Goal: Transaction & Acquisition: Purchase product/service

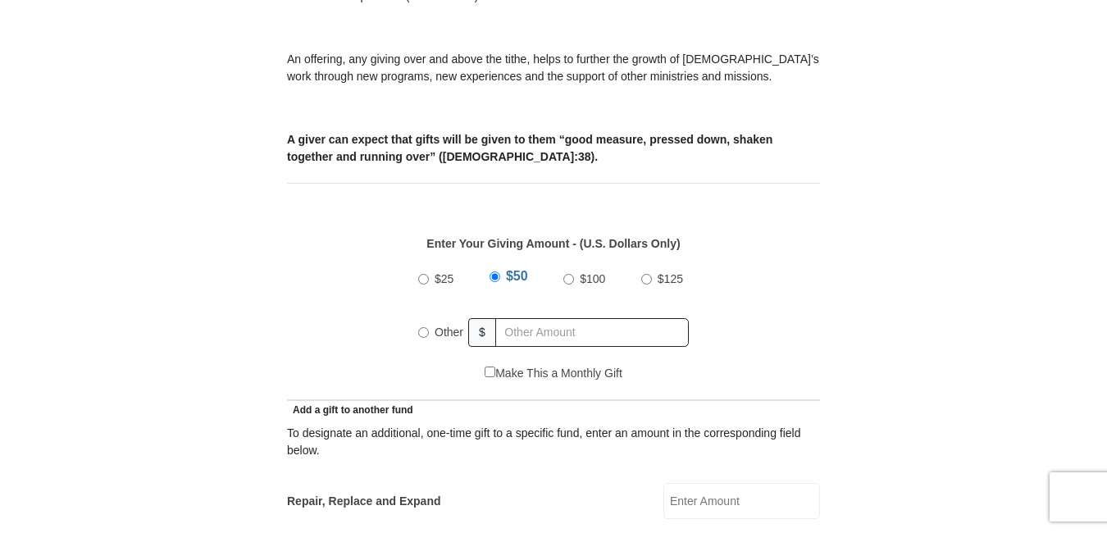
scroll to position [595, 0]
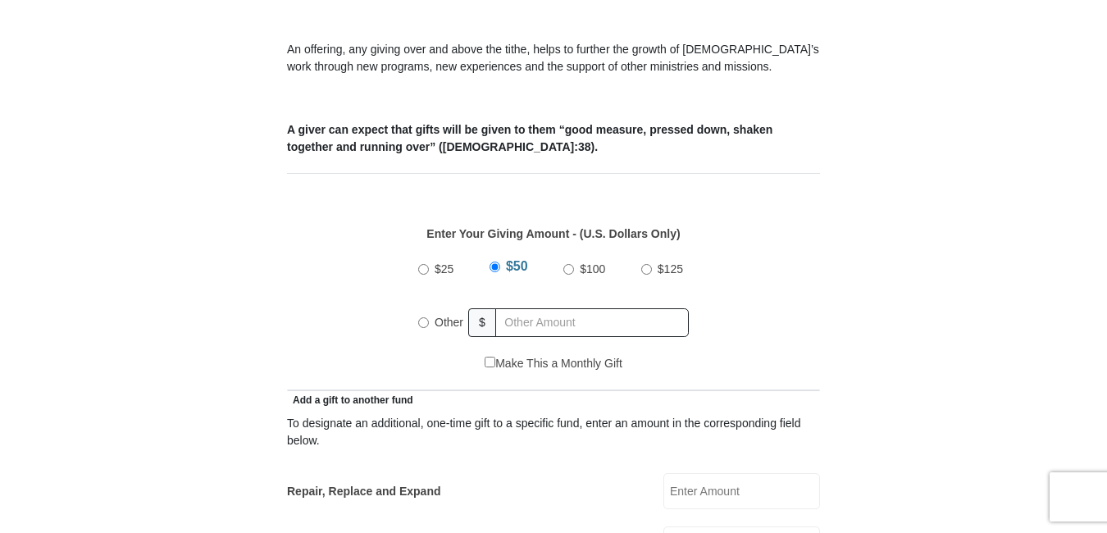
click at [419, 317] on input "Other" at bounding box center [423, 322] width 11 height 11
radio input "true"
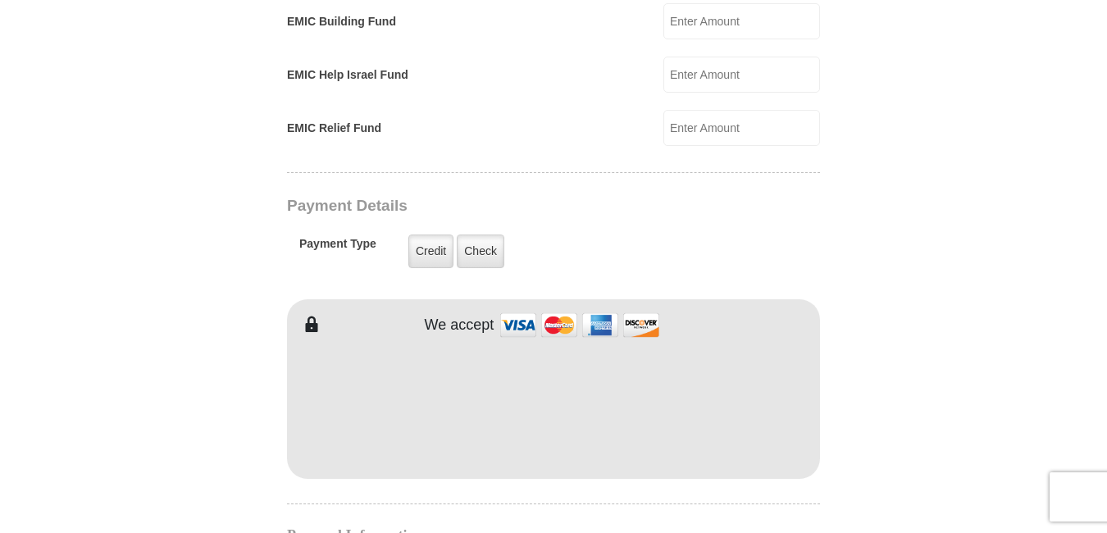
scroll to position [1177, 0]
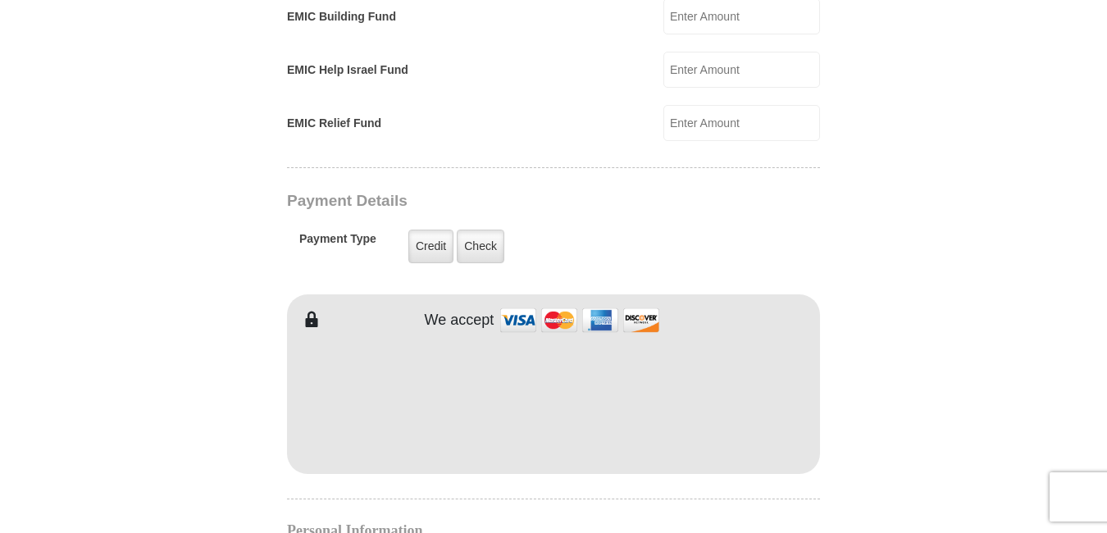
type input "175.00"
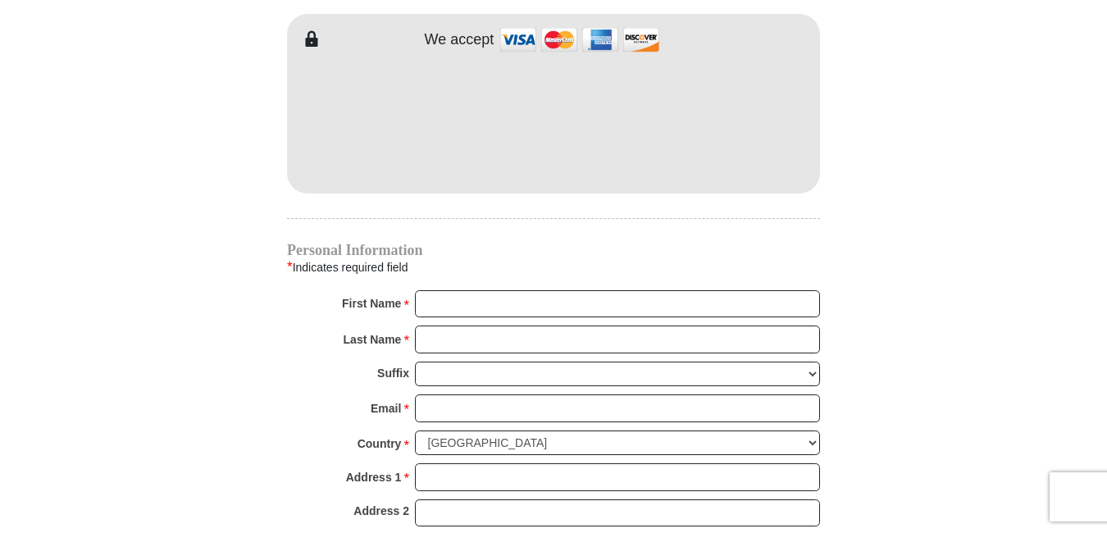
scroll to position [1467, 0]
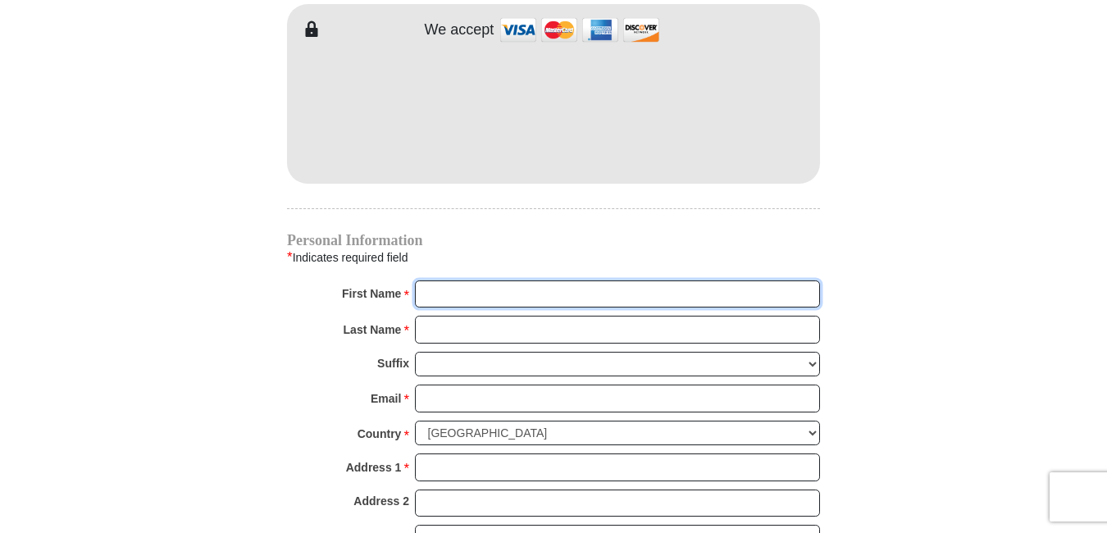
click at [583, 280] on input "First Name *" at bounding box center [617, 294] width 405 height 28
type input "[PERSON_NAME]"
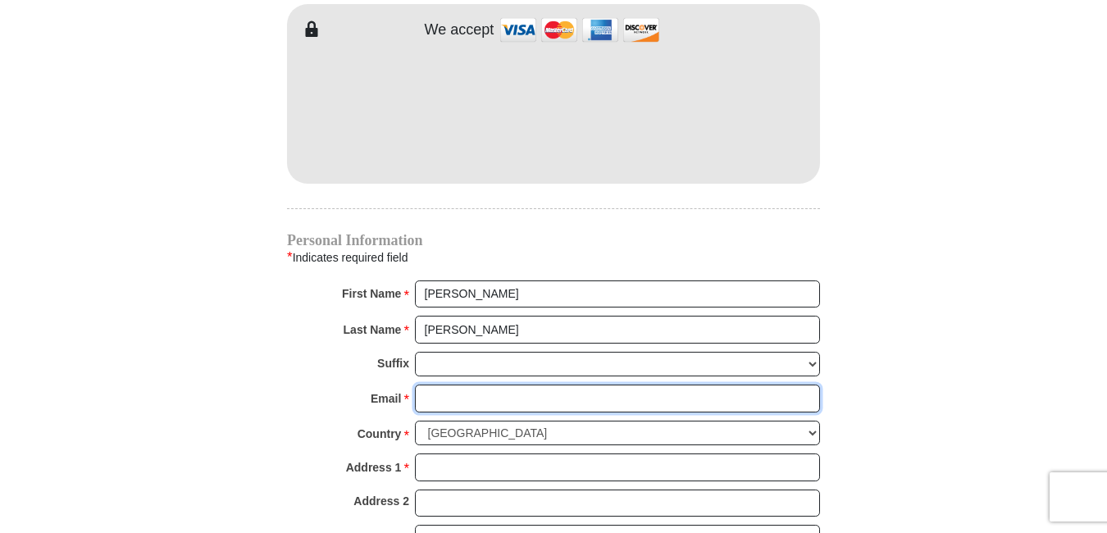
type input "[EMAIL_ADDRESS][DOMAIN_NAME]"
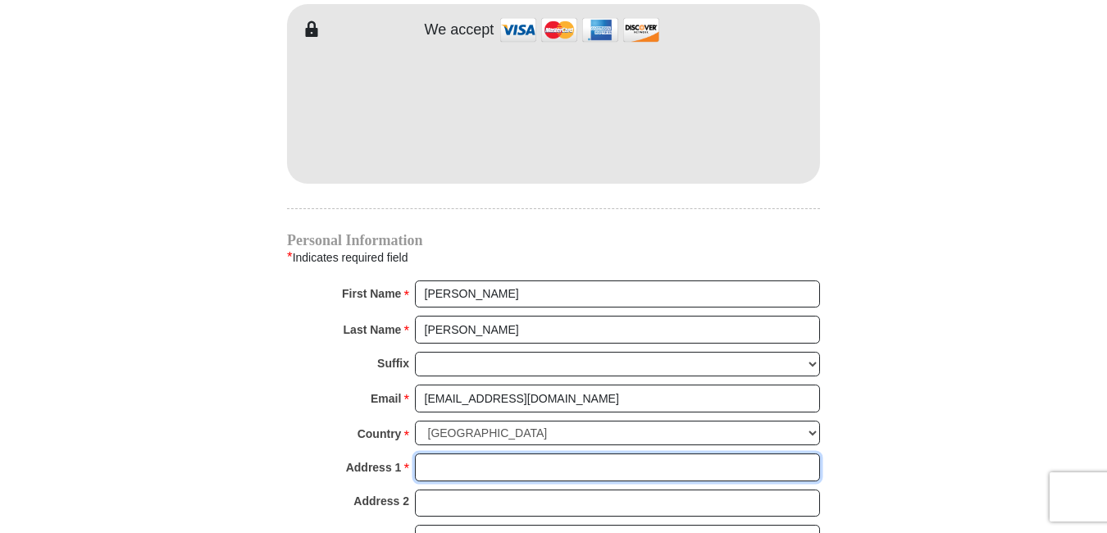
type input "[STREET_ADDRESS]"
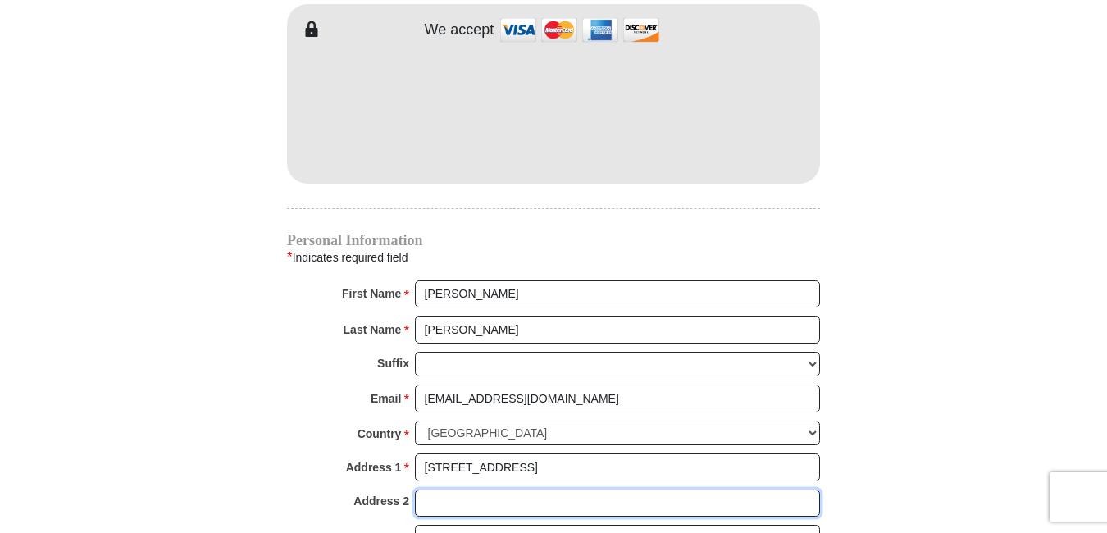
type input "[STREET_ADDRESS]"
type input "[GEOGRAPHIC_DATA]"
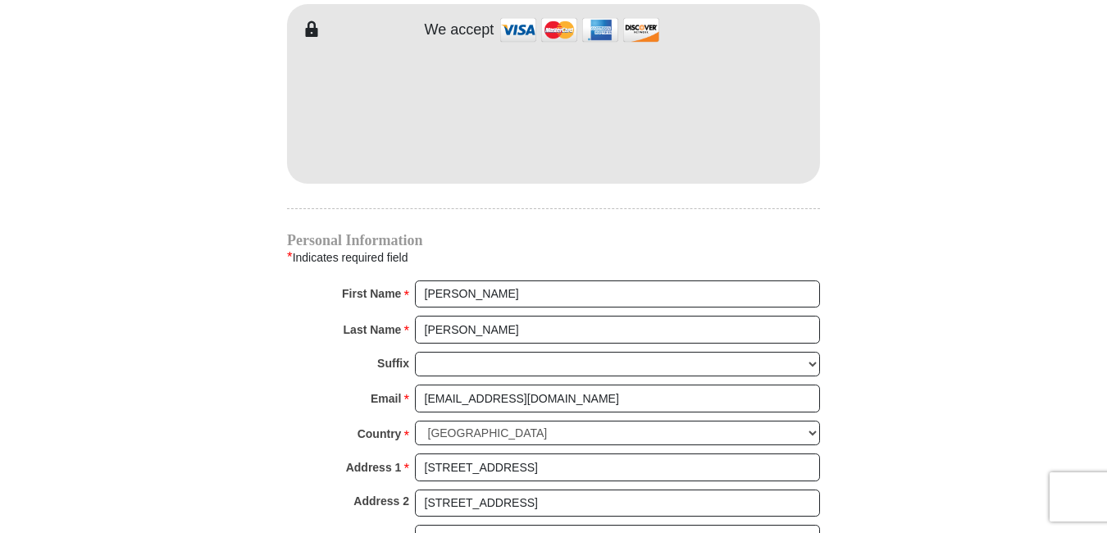
type input "30341"
type input "4049660818"
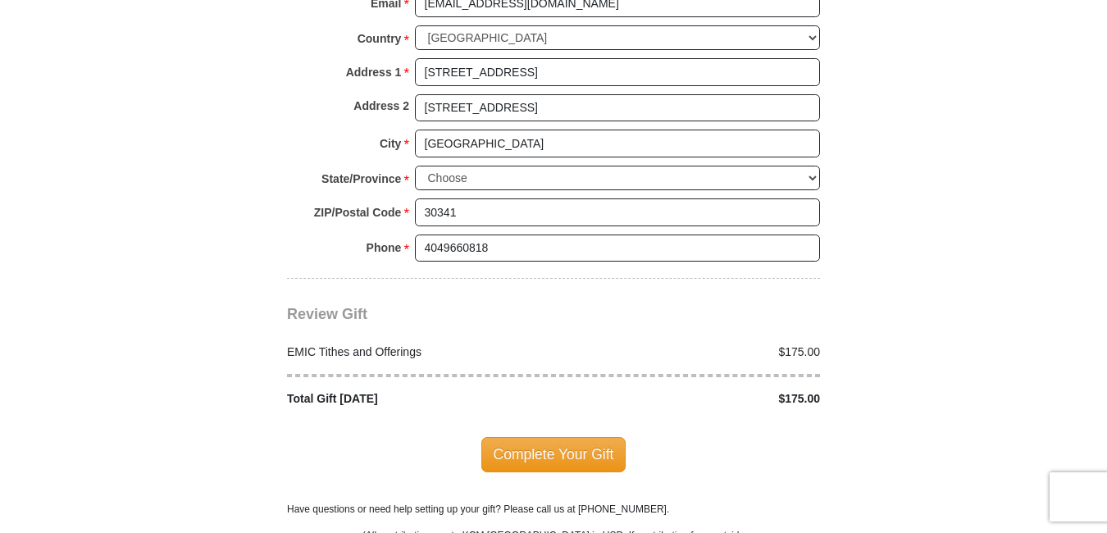
scroll to position [1871, 0]
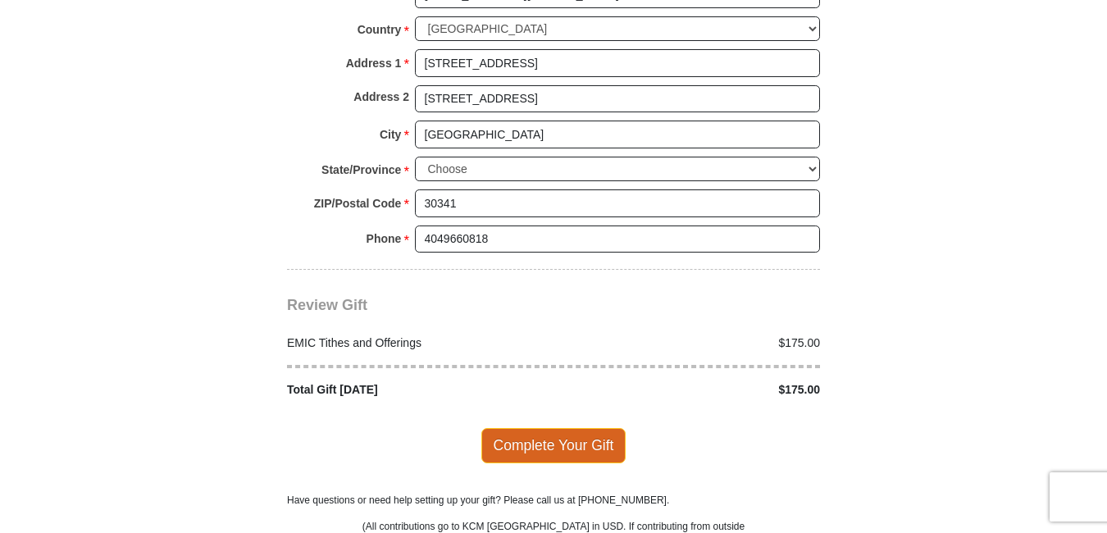
click at [568, 428] on span "Complete Your Gift" at bounding box center [553, 445] width 145 height 34
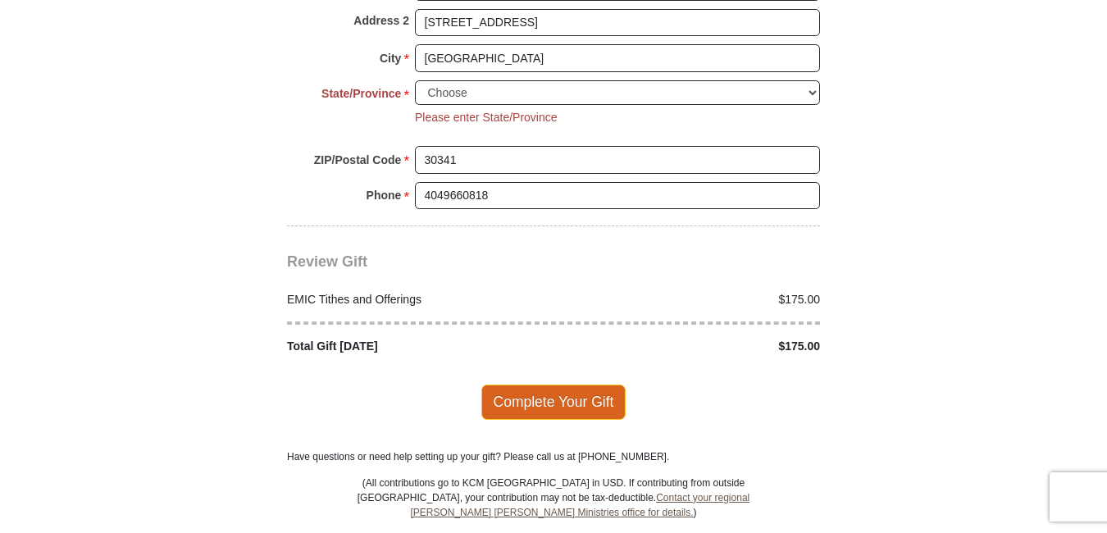
scroll to position [1992, 0]
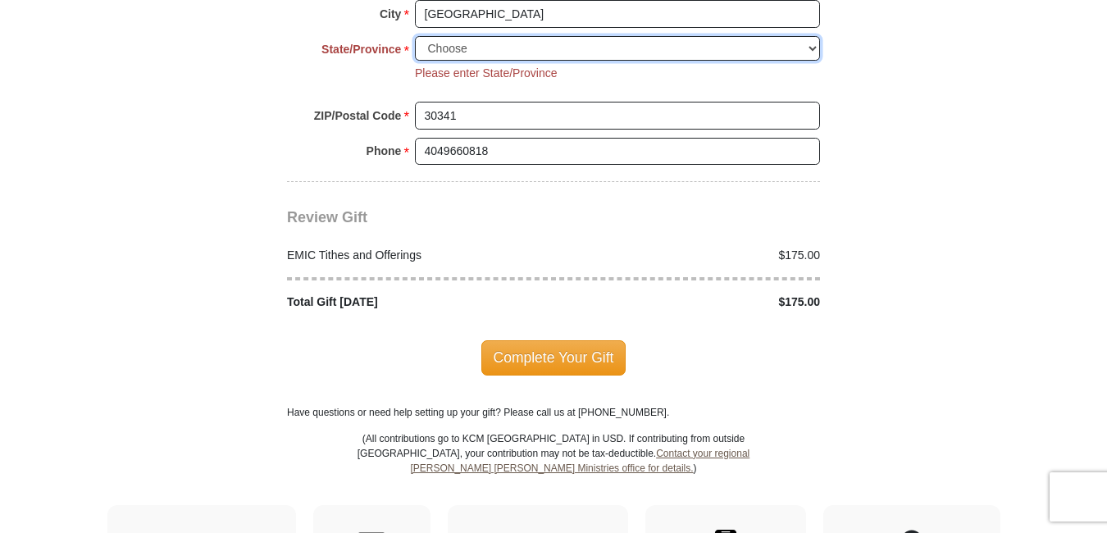
click at [807, 36] on select "Choose [US_STATE] [US_STATE] [US_STATE] [US_STATE] [US_STATE] Armed Forces Amer…" at bounding box center [617, 48] width 405 height 25
select select "GA"
click at [415, 36] on select "Choose [US_STATE] [US_STATE] [US_STATE] [US_STATE] [US_STATE] Armed Forces Amer…" at bounding box center [617, 48] width 405 height 25
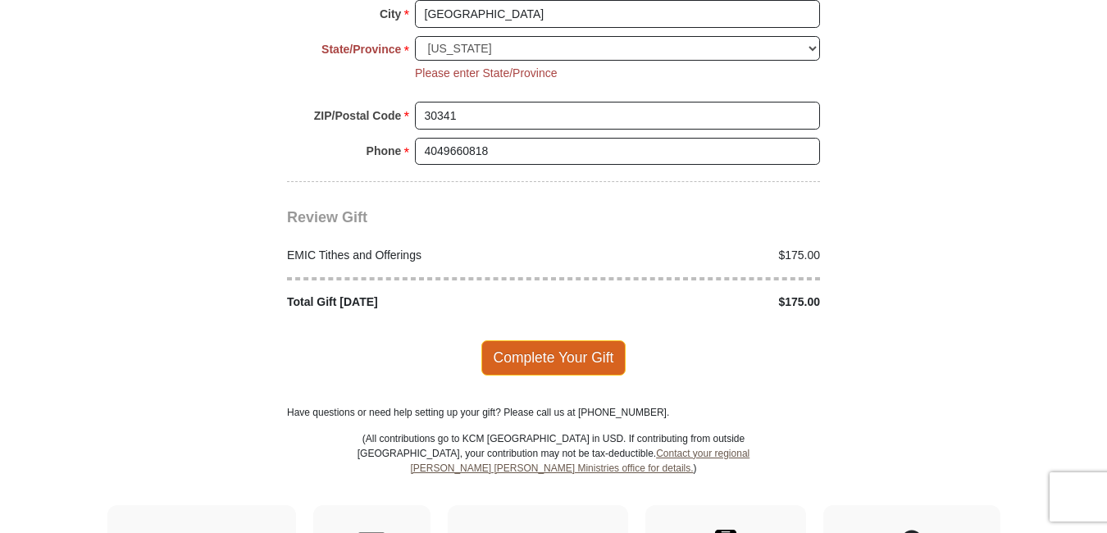
click at [558, 340] on span "Complete Your Gift" at bounding box center [553, 357] width 145 height 34
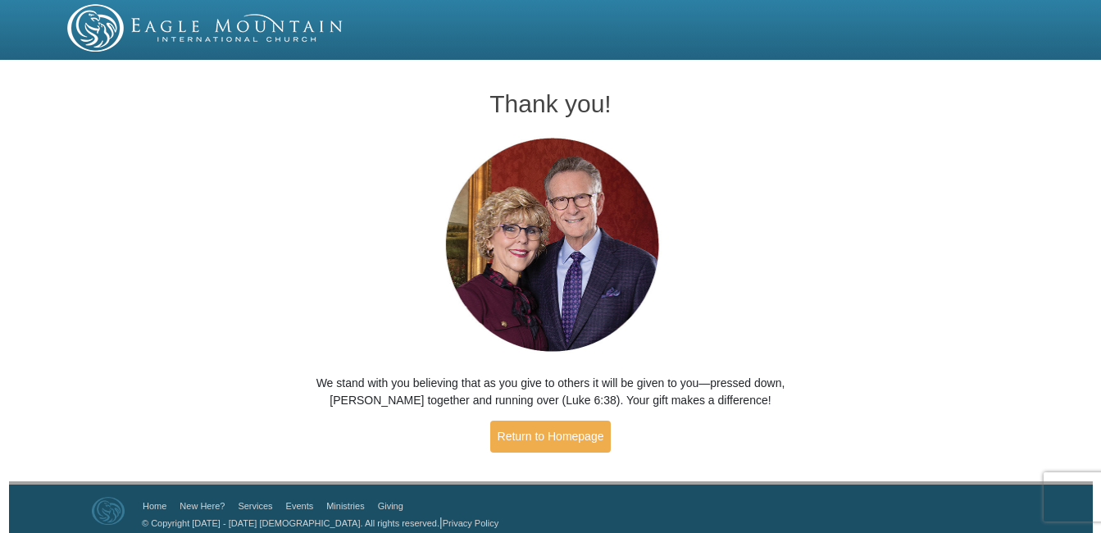
scroll to position [11, 0]
